Goal: Task Accomplishment & Management: Manage account settings

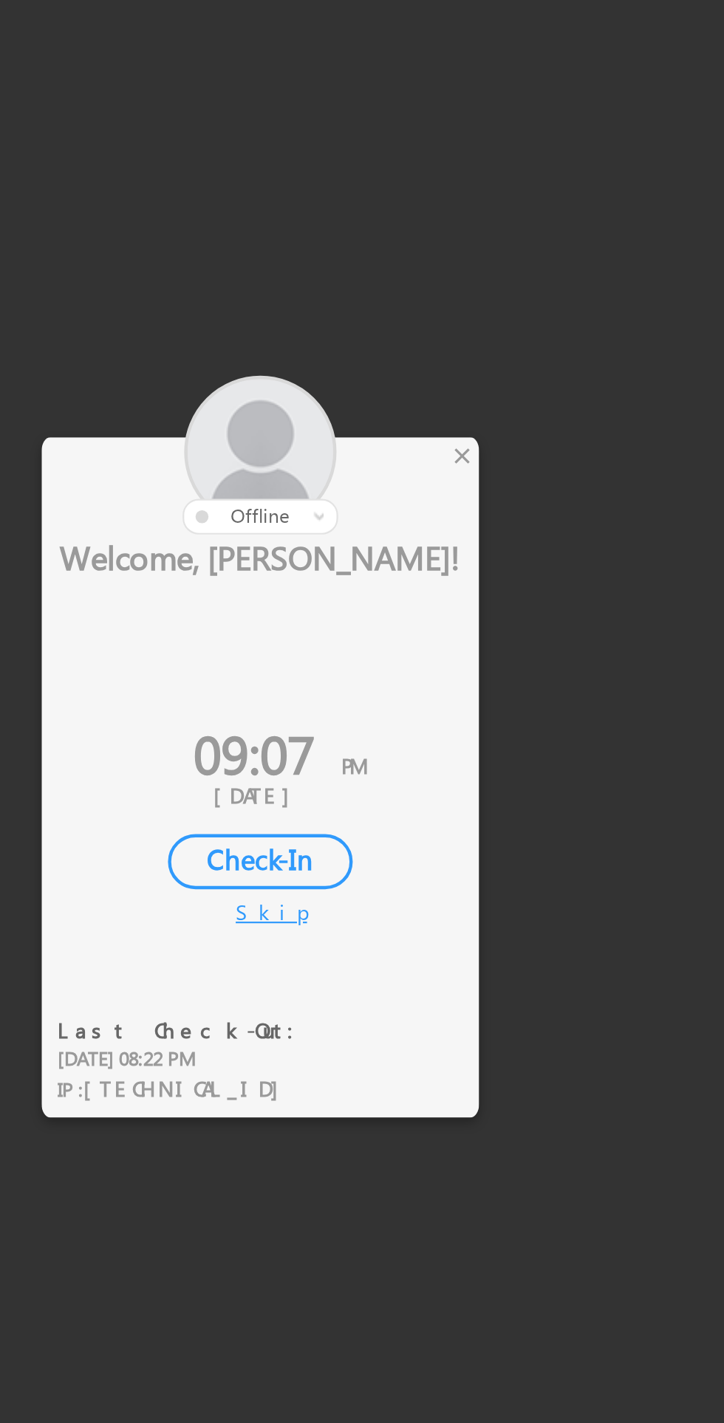
click at [433, 605] on div at bounding box center [334, 606] width 199 height 72
click at [429, 616] on div at bounding box center [334, 606] width 199 height 72
click at [425, 607] on div "×" at bounding box center [427, 606] width 16 height 16
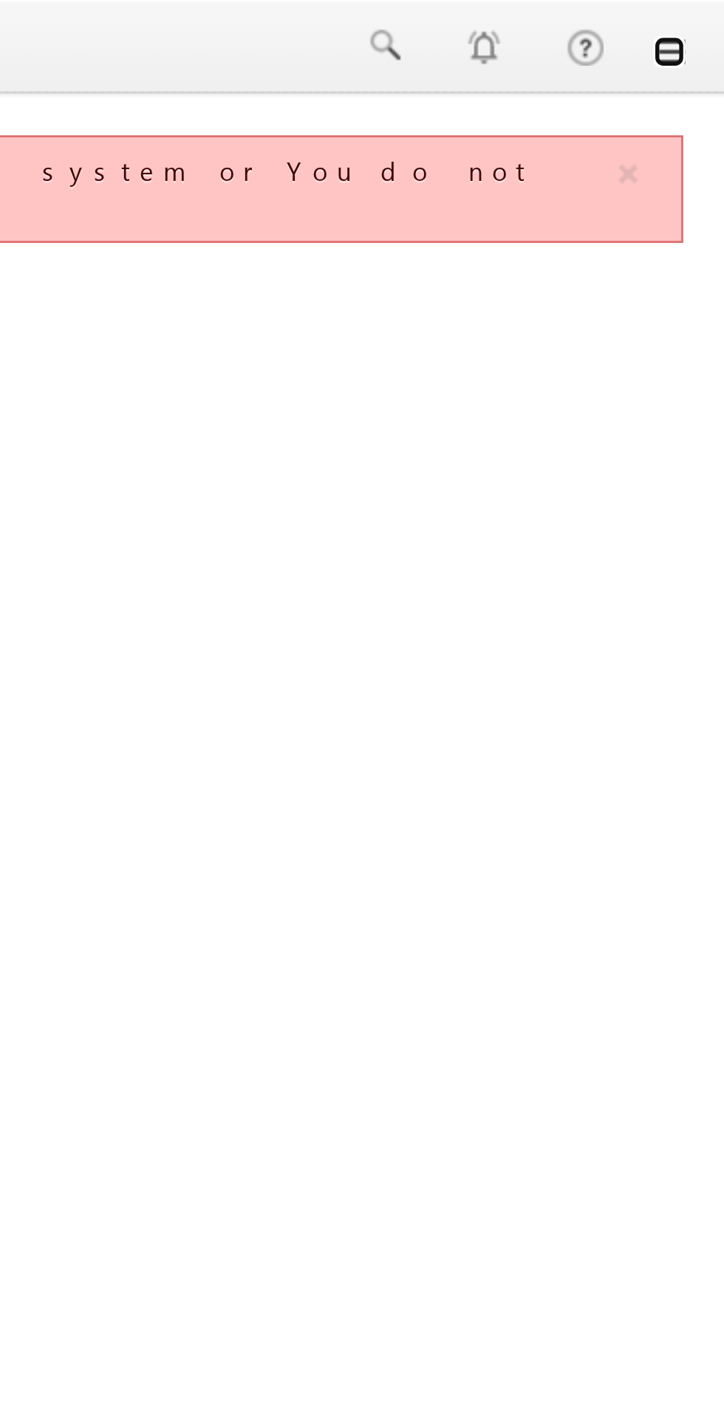
click at [707, 22] on link at bounding box center [703, 19] width 12 height 12
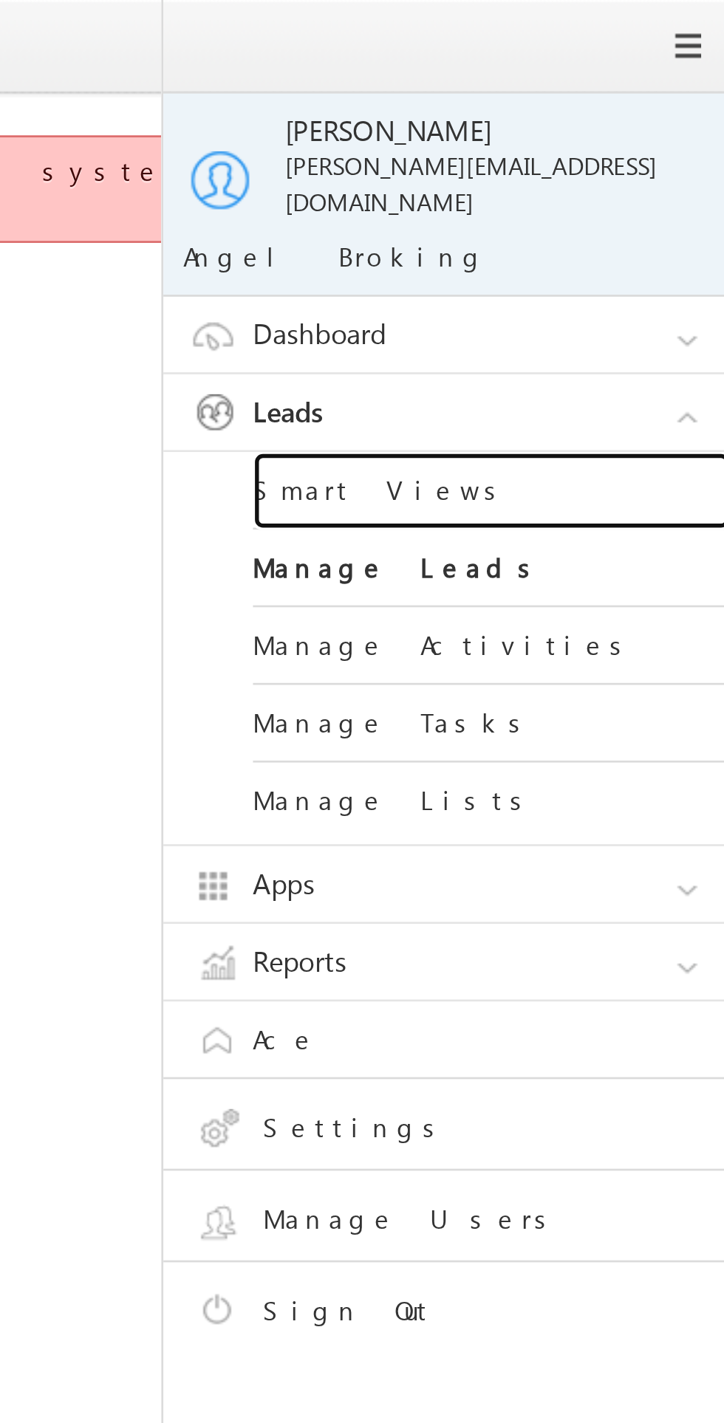
click at [591, 168] on link "Smart Views" at bounding box center [637, 182] width 177 height 29
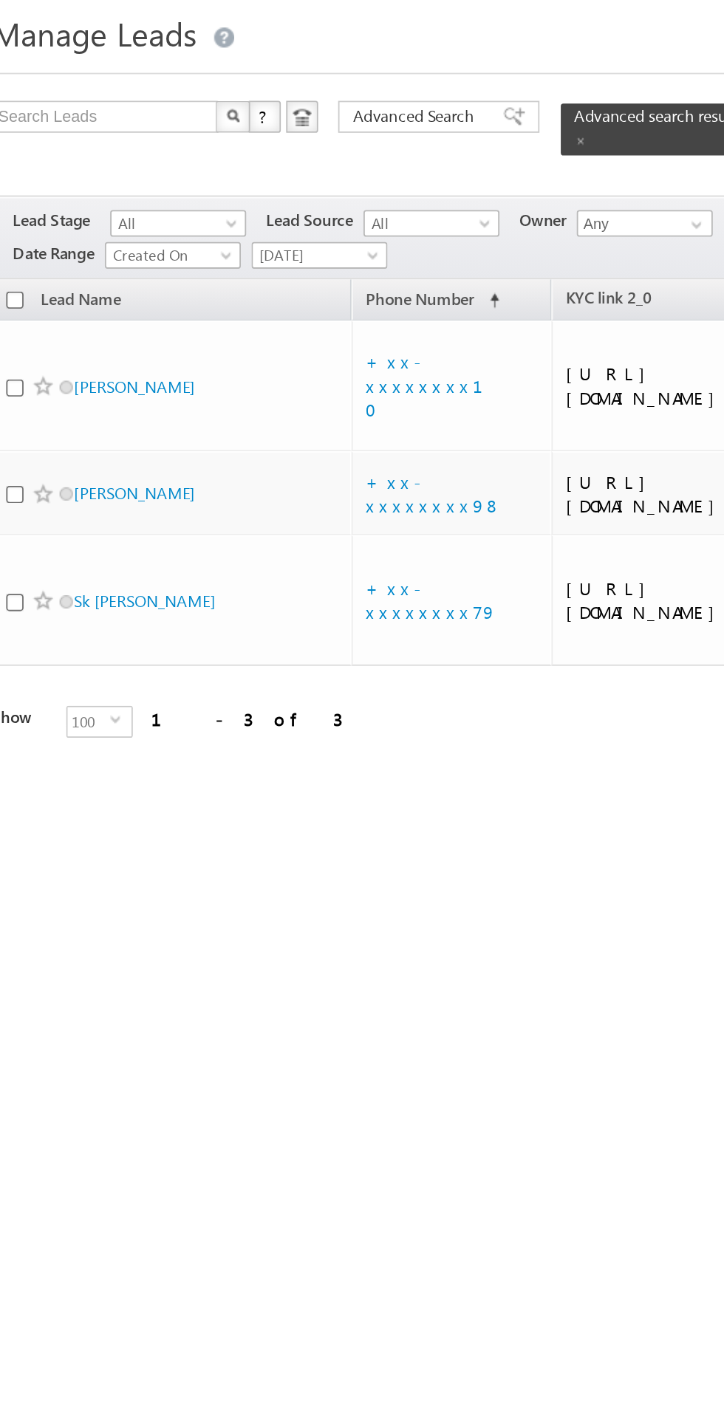
click at [203, 182] on span "[DATE]" at bounding box center [194, 188] width 70 height 13
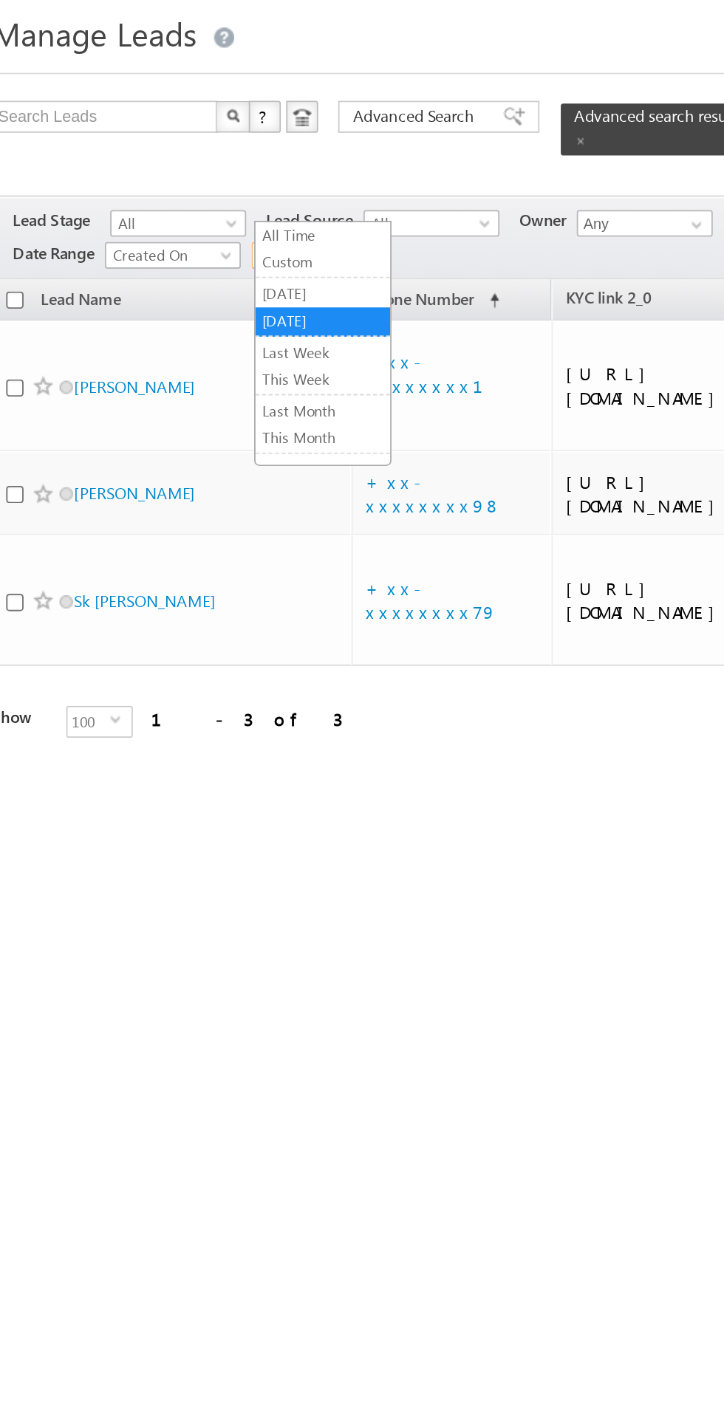
click at [196, 213] on link "[DATE]" at bounding box center [198, 209] width 75 height 13
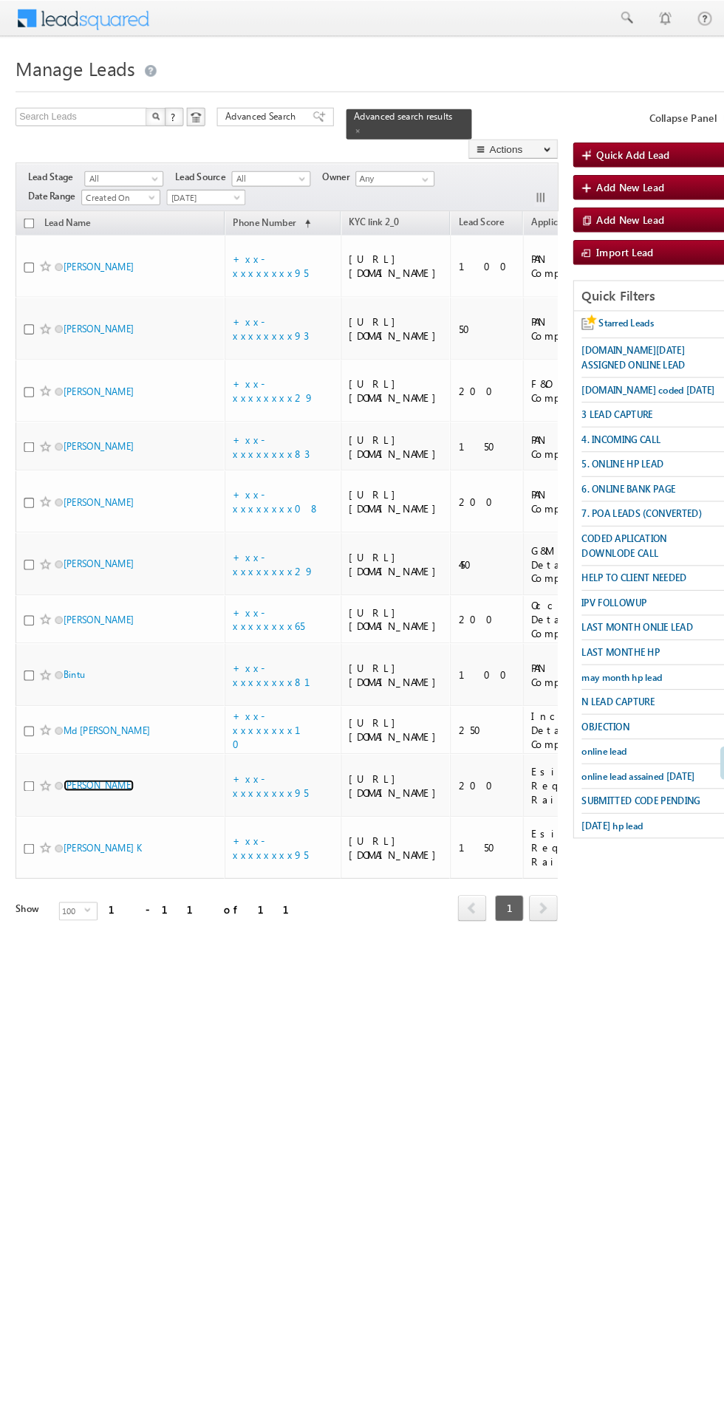
click at [95, 755] on link "[PERSON_NAME]" at bounding box center [94, 749] width 67 height 11
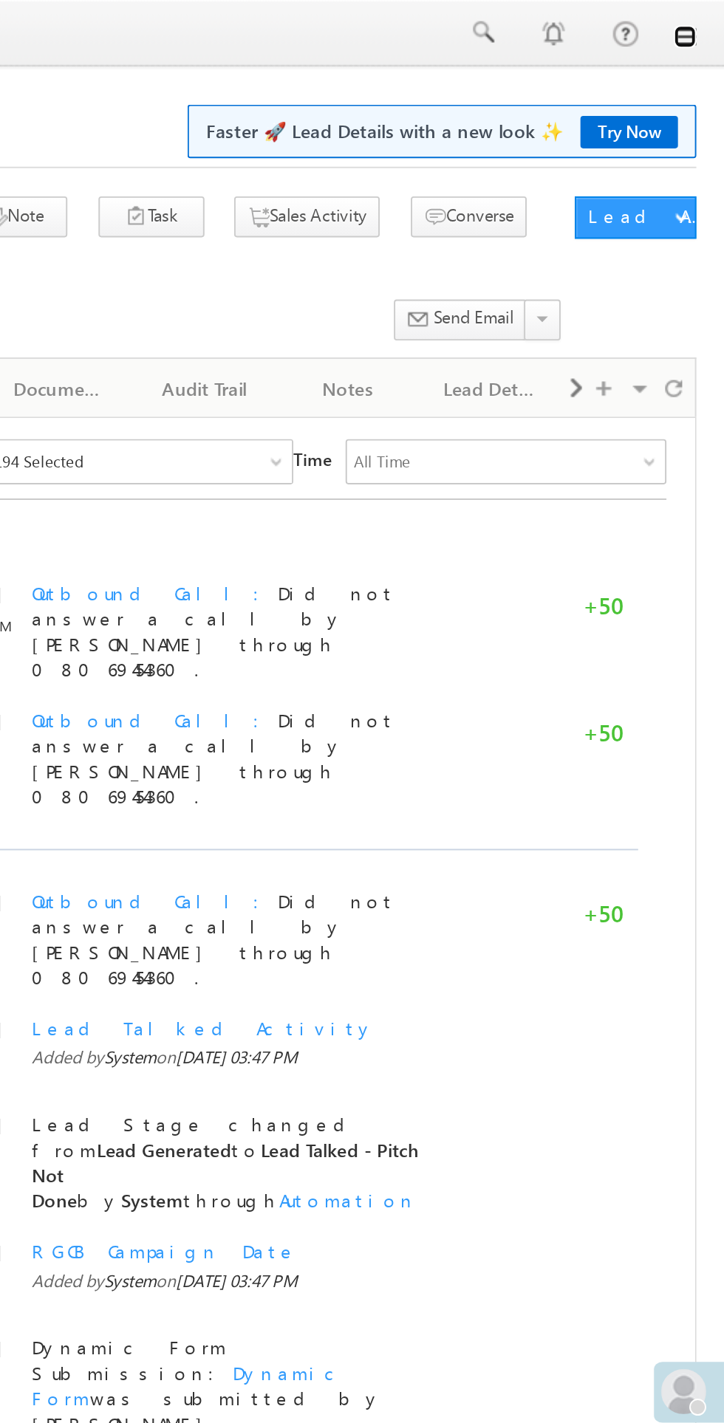
click at [703, 17] on link at bounding box center [703, 19] width 12 height 12
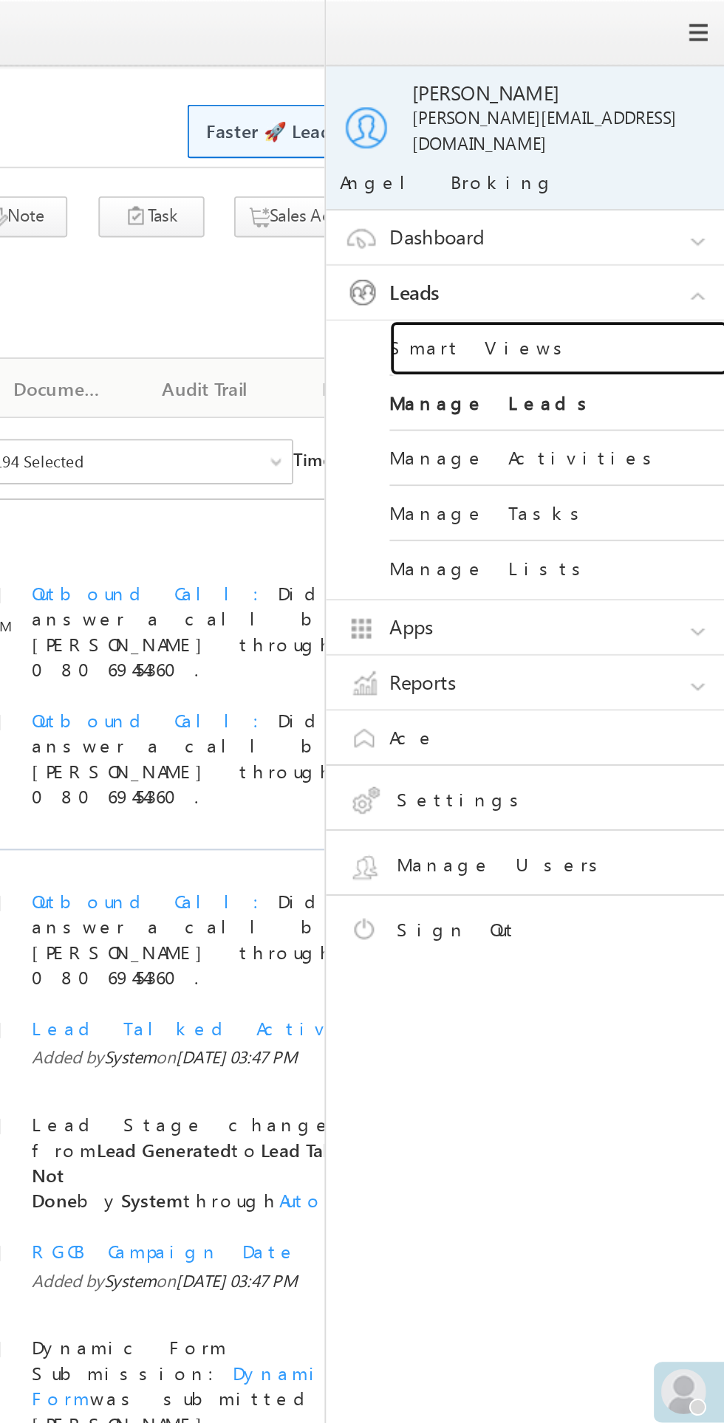
click at [595, 171] on link "Smart Views" at bounding box center [637, 182] width 177 height 29
